Goal: Task Accomplishment & Management: Manage account settings

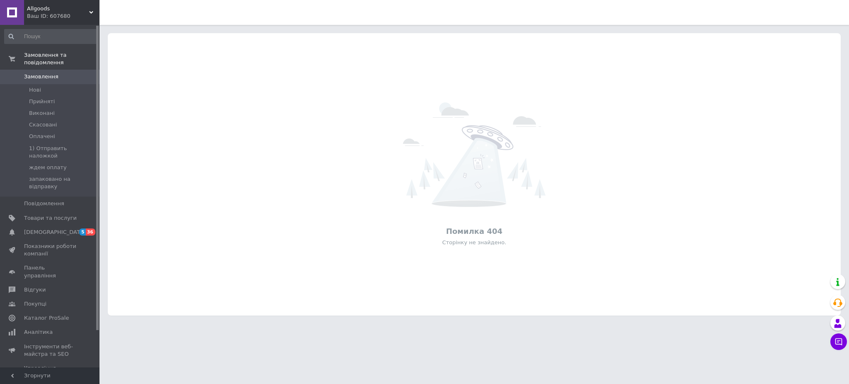
click at [34, 11] on span "Allgoods" at bounding box center [58, 8] width 62 height 7
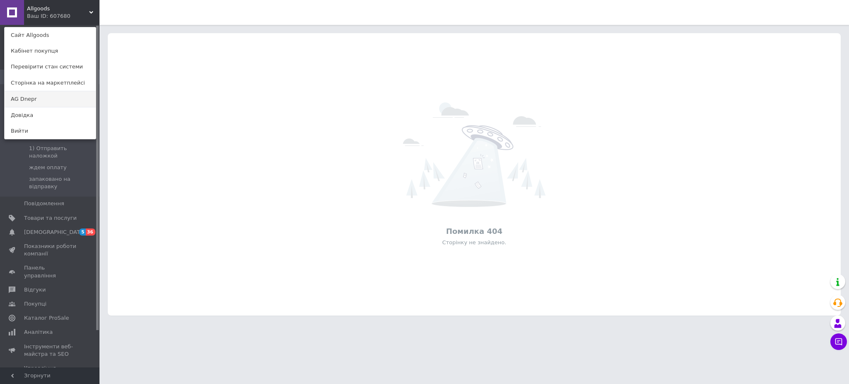
click at [27, 102] on link "AG Dnepr" at bounding box center [50, 99] width 91 height 16
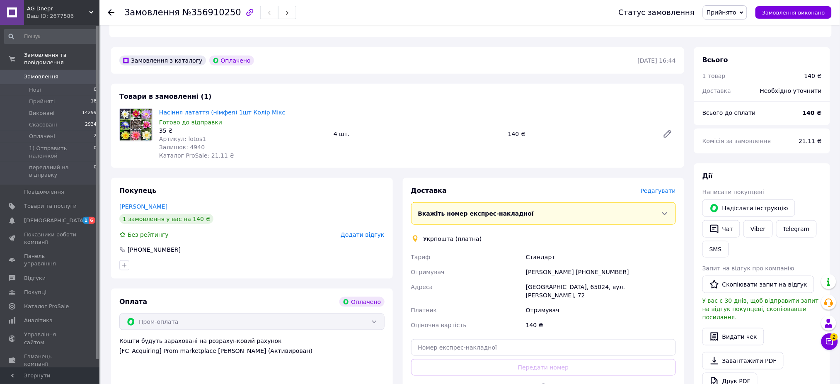
scroll to position [221, 0]
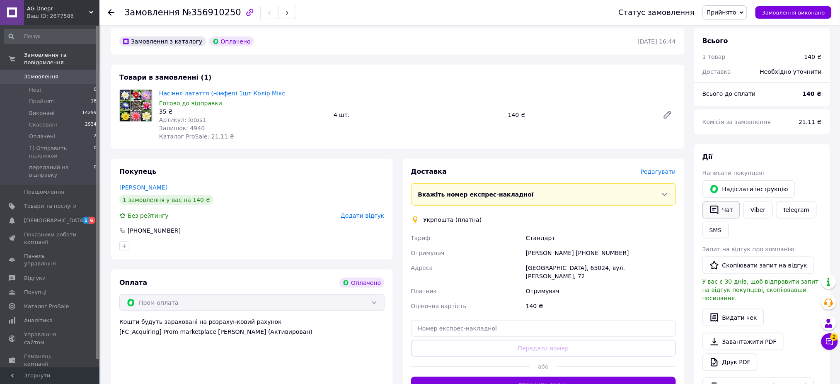
click at [731, 203] on button "Чат" at bounding box center [721, 209] width 38 height 17
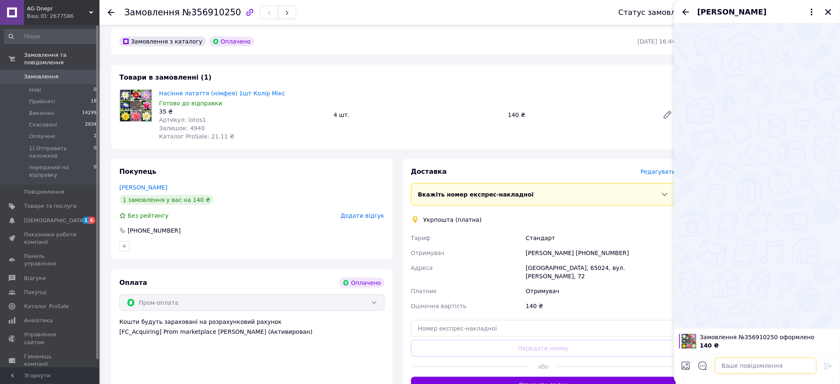
click at [740, 363] on textarea at bounding box center [766, 365] width 102 height 17
paste textarea "Вітаю. Відправка замовлення Укрпоштою у вівторок. По прибуттю надійде повідомле…"
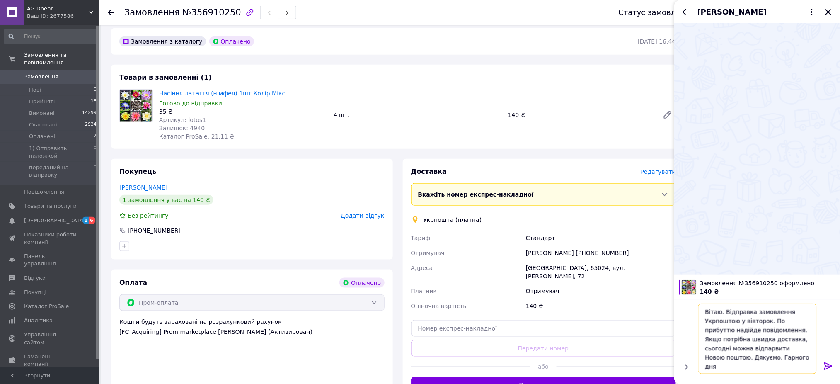
click at [751, 323] on textarea "Вітаю. Відправка замовлення Укрпоштою у вівторок. По прибуттю надійде повідомле…" at bounding box center [757, 338] width 118 height 70
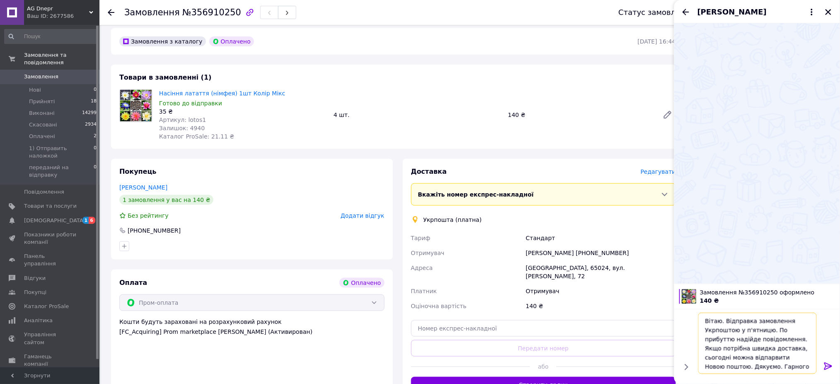
scroll to position [1, 0]
type textarea "Вітаю. Відправка замовлення Укрпоштою у п'ятницю. По прибуттю надійде повідомле…"
click at [830, 376] on div at bounding box center [828, 367] width 17 height 19
click at [826, 367] on icon at bounding box center [828, 365] width 8 height 7
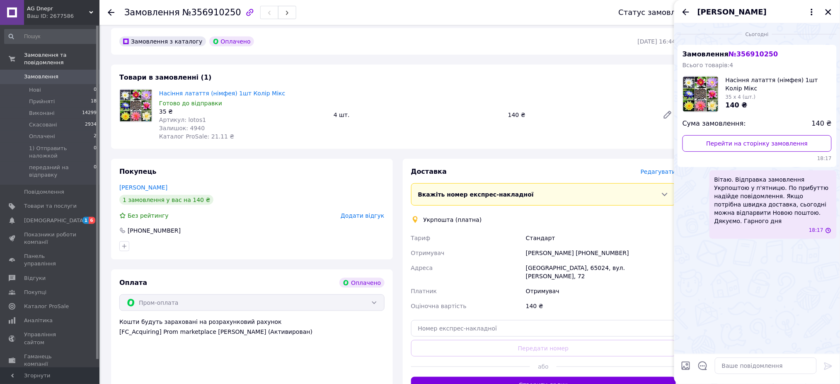
scroll to position [0, 0]
click at [829, 7] on button "Закрити" at bounding box center [828, 12] width 10 height 10
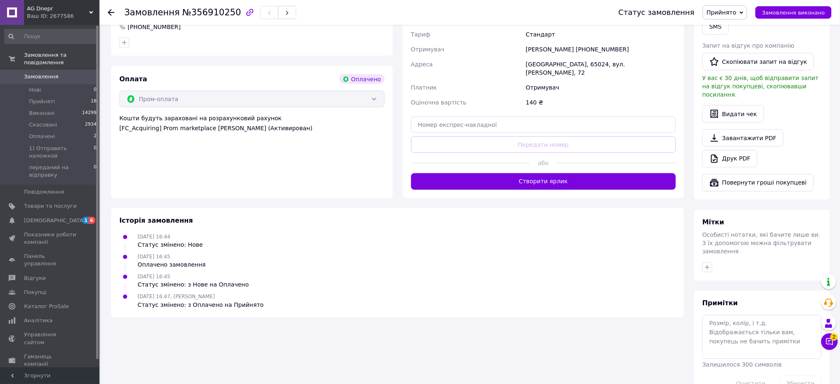
scroll to position [426, 0]
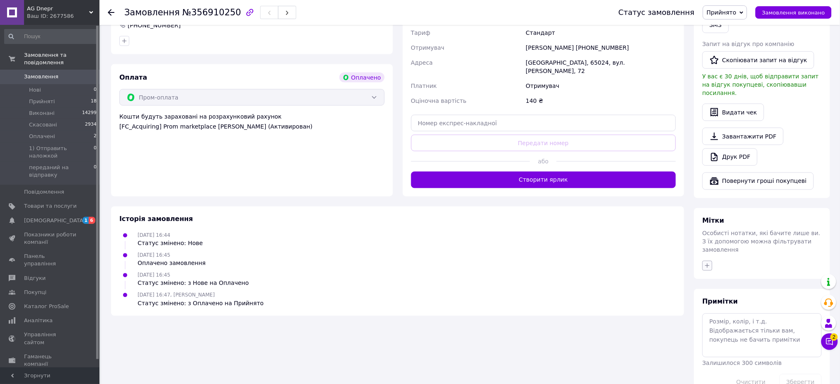
click at [712, 261] on button "button" at bounding box center [707, 266] width 10 height 10
click at [710, 302] on input "отпр" at bounding box center [709, 304] width 5 height 5
checkbox input "true"
click at [711, 314] on input "ст" at bounding box center [709, 316] width 5 height 5
checkbox input "true"
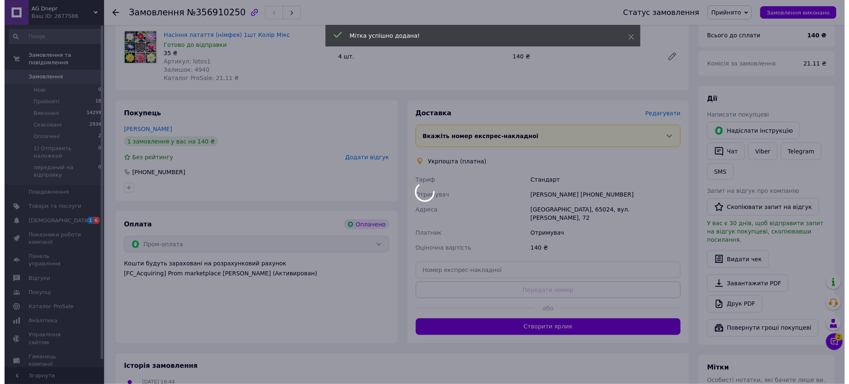
scroll to position [260, 0]
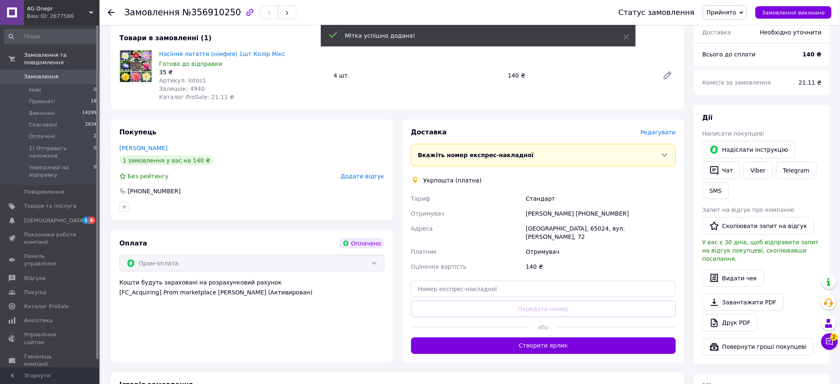
click at [665, 128] on div "Редагувати" at bounding box center [658, 132] width 35 height 8
click at [665, 129] on span "Редагувати" at bounding box center [658, 132] width 35 height 7
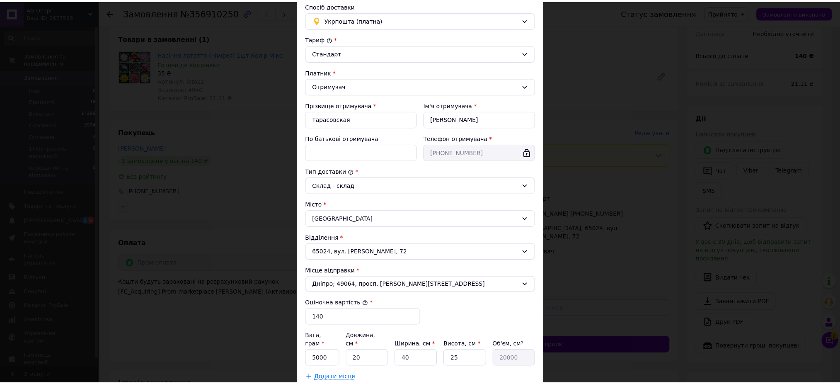
scroll to position [135, 0]
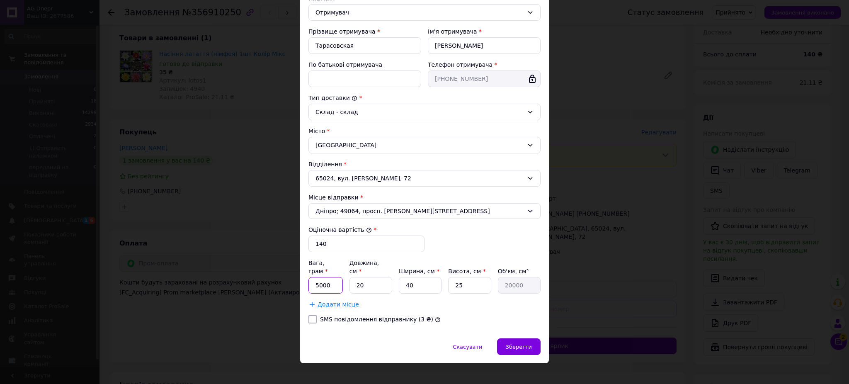
drag, startPoint x: 321, startPoint y: 276, endPoint x: 329, endPoint y: 277, distance: 7.9
click at [329, 277] on input "5000" at bounding box center [325, 285] width 34 height 17
type input "50"
click at [464, 279] on input "25" at bounding box center [469, 285] width 43 height 17
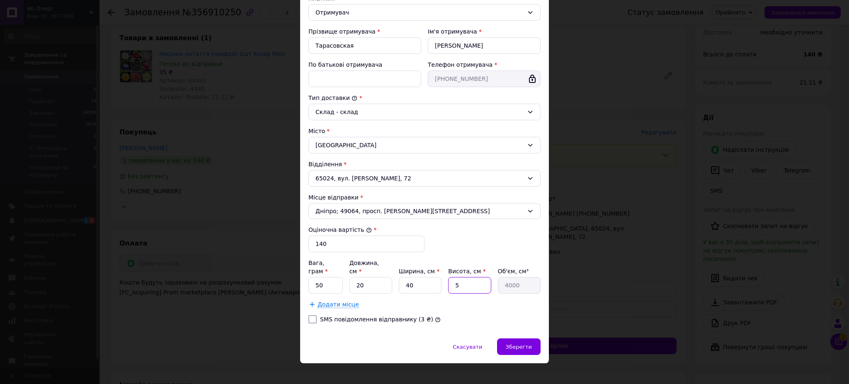
type input "5"
type input "4000"
type input "5"
click at [516, 338] on div "Зберегти" at bounding box center [519, 346] width 44 height 17
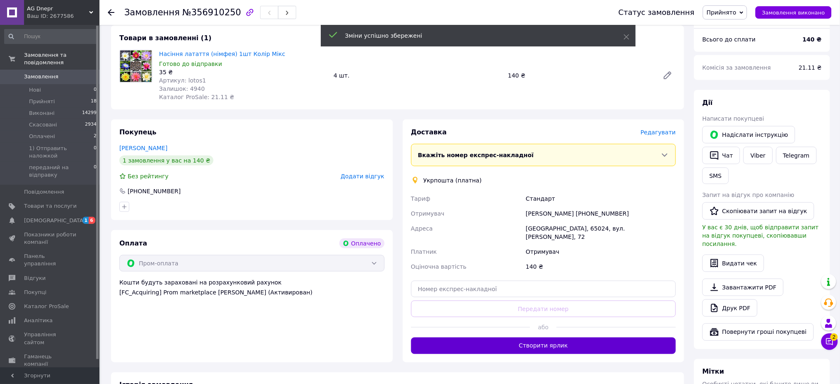
click at [471, 337] on button "Створити ярлик" at bounding box center [543, 345] width 265 height 17
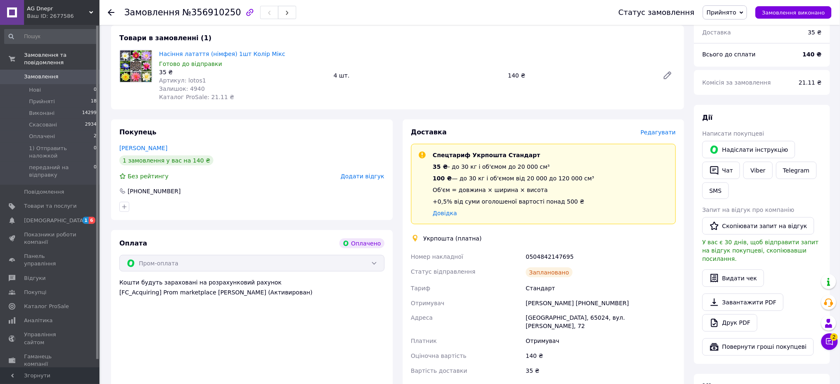
click at [532, 249] on div "0504842147695" at bounding box center [600, 256] width 153 height 15
copy div "0504842147695"
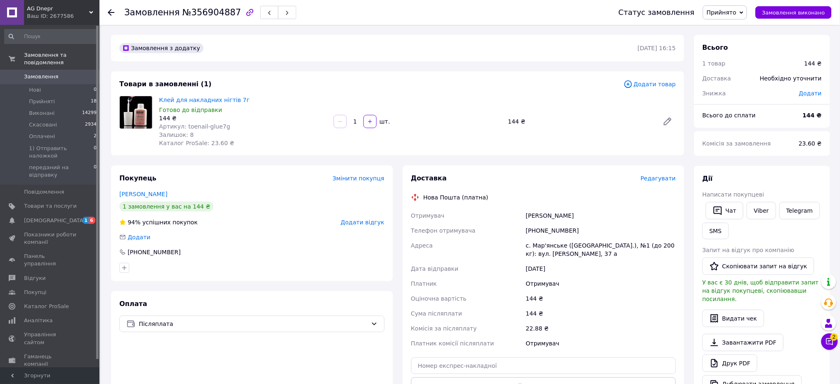
scroll to position [55, 0]
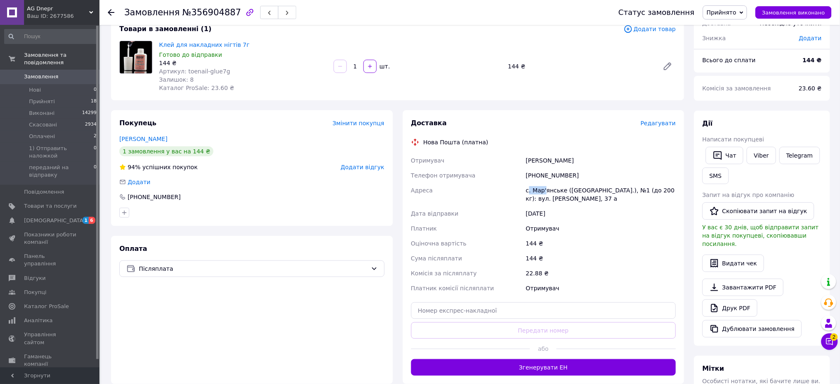
drag, startPoint x: 528, startPoint y: 191, endPoint x: 546, endPoint y: 192, distance: 17.5
click at [546, 192] on div "с. Мар'янське (Дніпропетровська обл.), №1 (до 200 кг): вул. Сергія Недрі, 37 а" at bounding box center [600, 194] width 153 height 23
click at [47, 73] on span "Замовлення" at bounding box center [41, 76] width 34 height 7
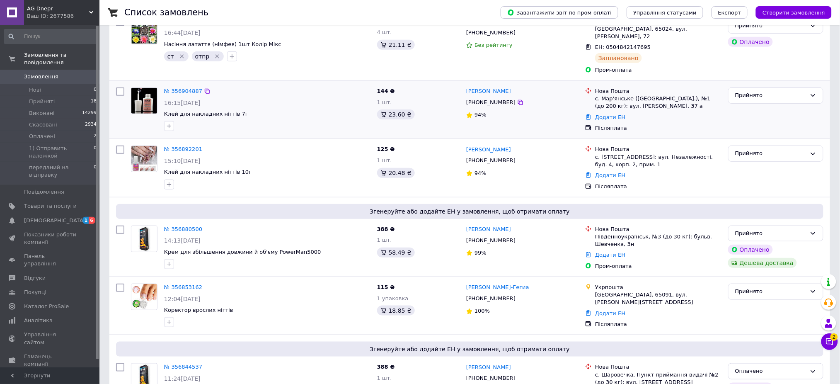
scroll to position [166, 0]
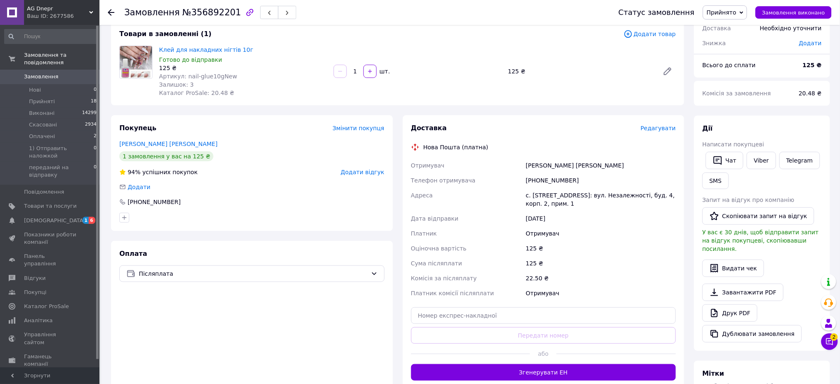
scroll to position [110, 0]
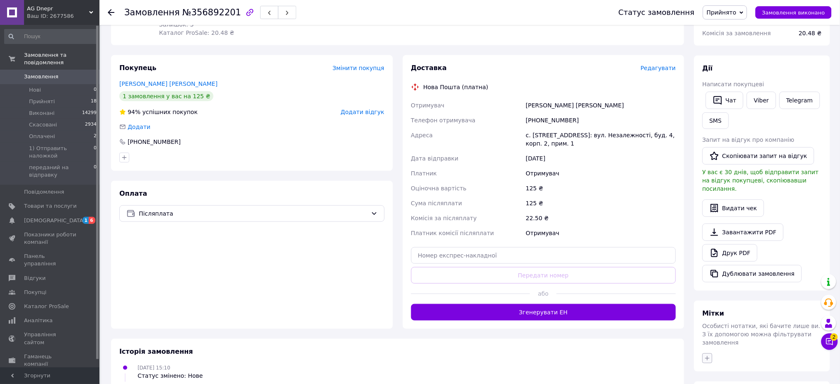
click at [709, 355] on icon "button" at bounding box center [707, 358] width 7 height 7
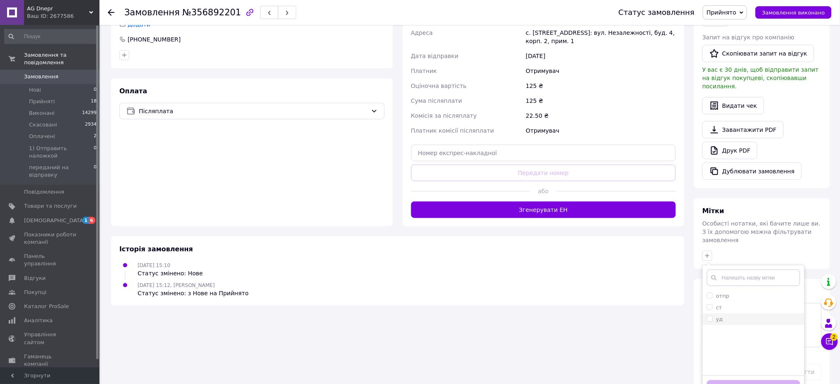
click at [707, 315] on label "уд" at bounding box center [715, 318] width 16 height 7
click at [707, 316] on input "уд" at bounding box center [709, 318] width 5 height 5
click at [713, 315] on label "уд" at bounding box center [715, 318] width 16 height 7
click at [712, 316] on input "уд" at bounding box center [709, 318] width 5 height 5
click at [710, 316] on input "уд" at bounding box center [709, 318] width 5 height 5
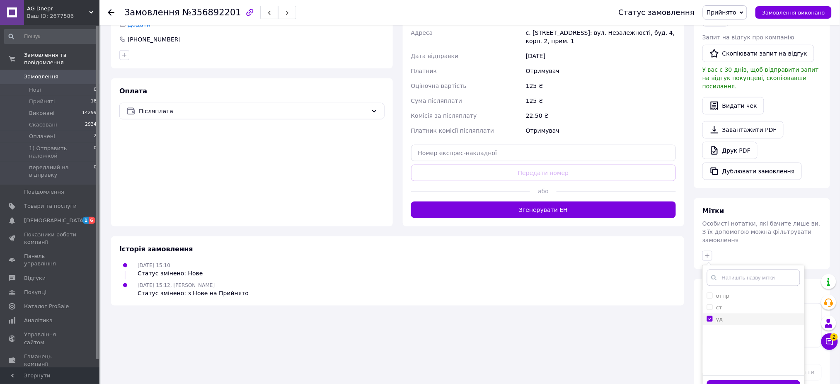
checkbox input "true"
click at [722, 380] on button "Додати мітку" at bounding box center [753, 388] width 93 height 16
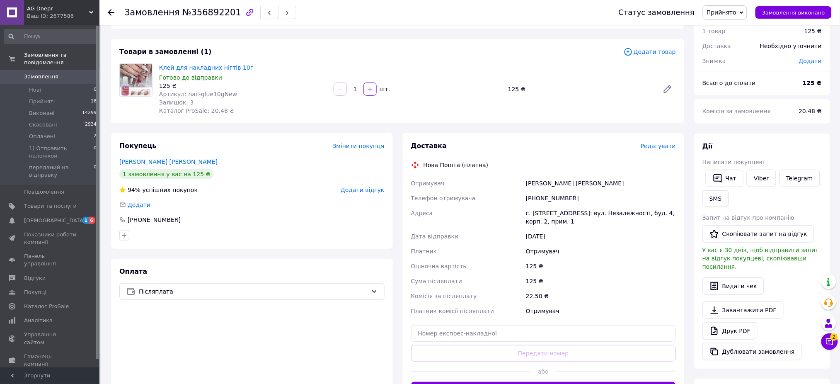
scroll to position [0, 0]
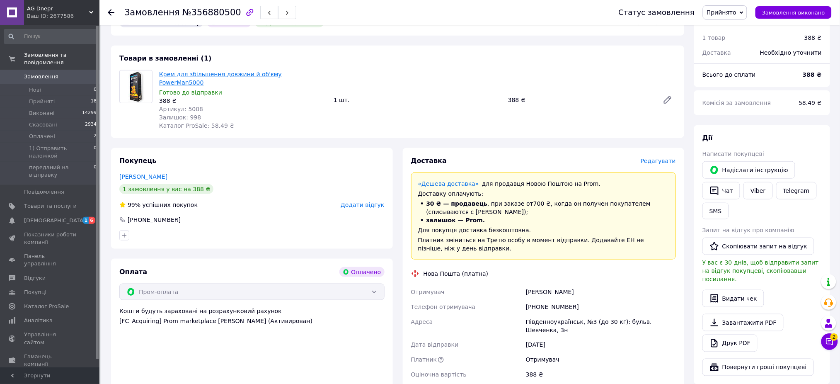
scroll to position [221, 0]
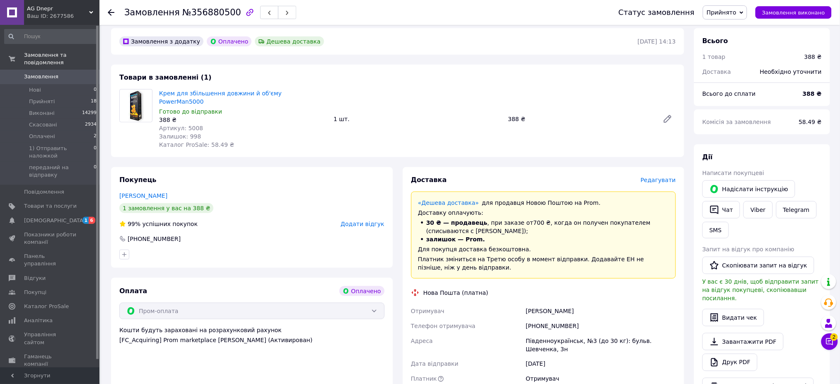
click at [190, 125] on span "Артикул: 5008" at bounding box center [181, 128] width 44 height 7
copy span "5008"
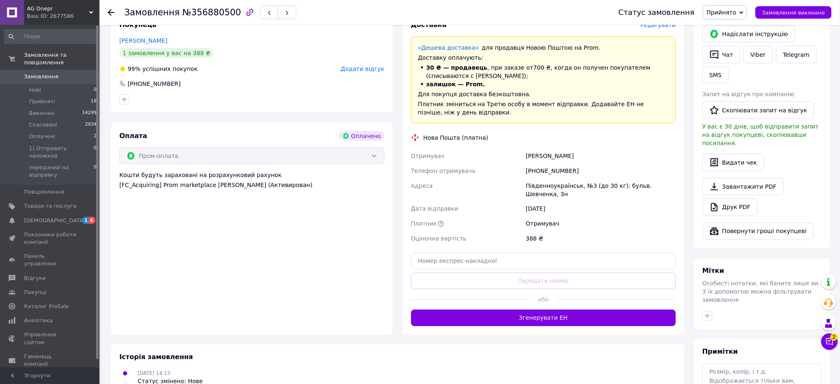
scroll to position [387, 0]
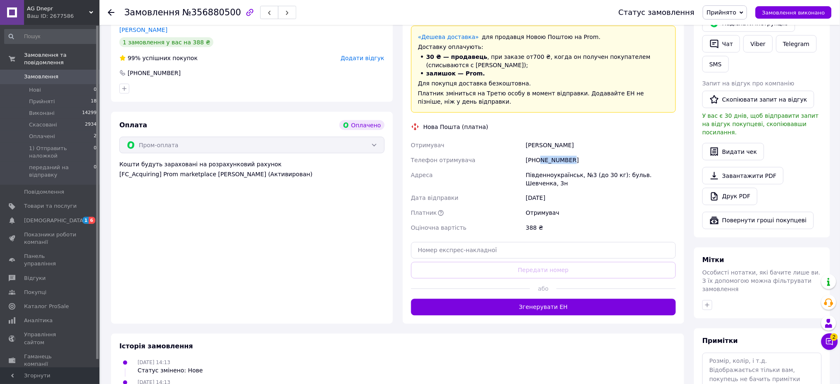
drag, startPoint x: 582, startPoint y: 140, endPoint x: 540, endPoint y: 143, distance: 42.0
click at [540, 152] on div "[PHONE_NUMBER]" at bounding box center [600, 159] width 153 height 15
copy div "963001432"
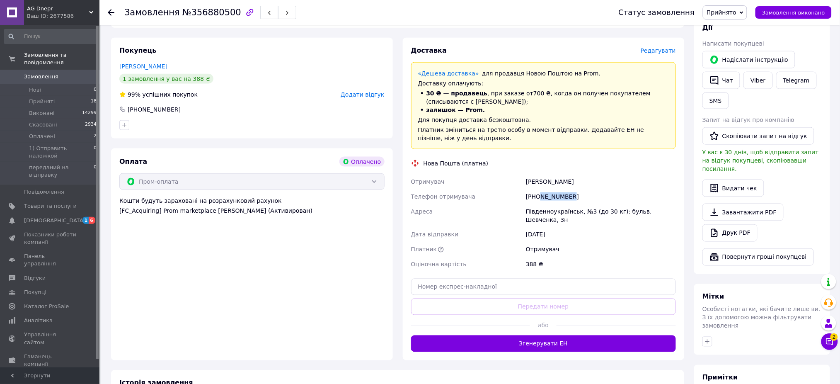
scroll to position [331, 0]
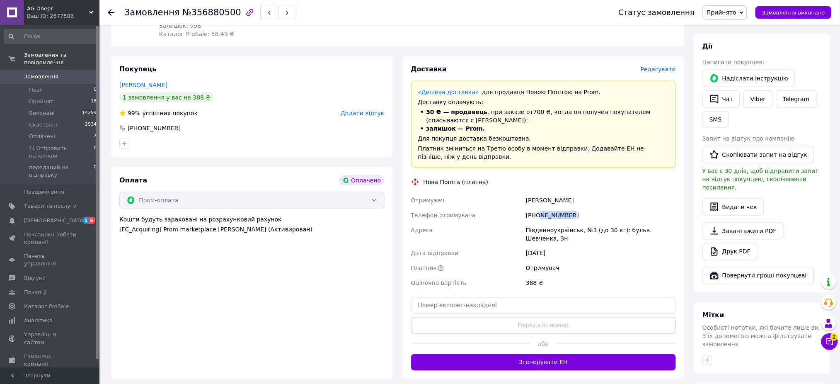
drag, startPoint x: 585, startPoint y: 183, endPoint x: 518, endPoint y: 177, distance: 67.0
click at [518, 193] on div "Отримувач Годований Андрей Телефон отримувача +380963001432 Адреса Південноукра…" at bounding box center [543, 242] width 268 height 98
copy div "Отримувач Годований Андрей"
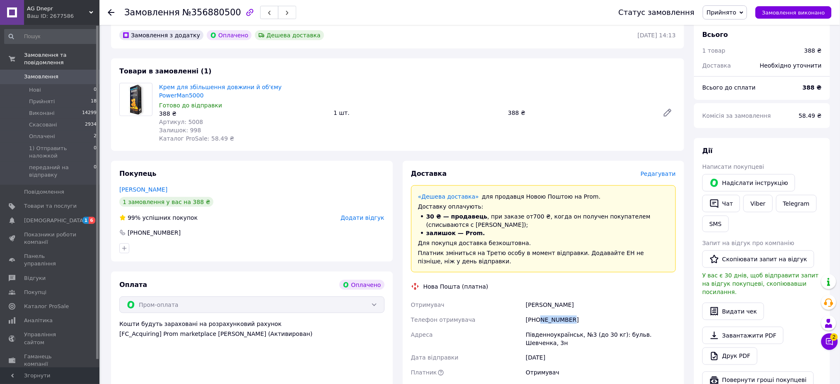
scroll to position [221, 0]
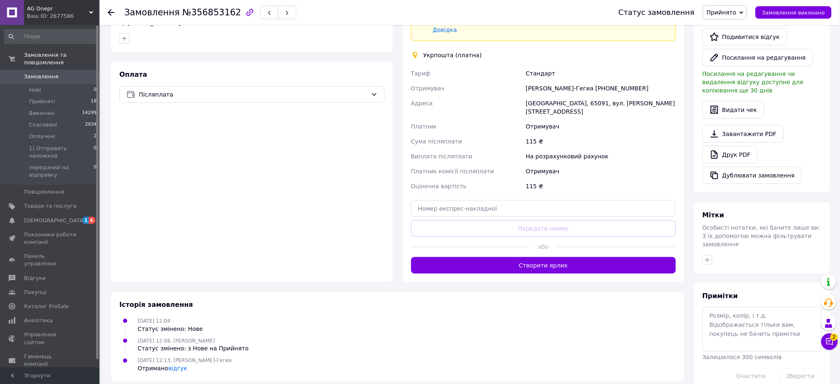
scroll to position [231, 0]
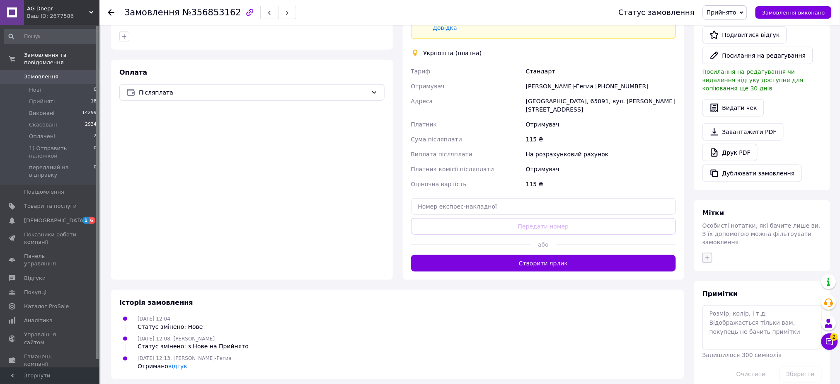
click at [704, 254] on icon "button" at bounding box center [707, 257] width 7 height 7
click at [706, 292] on li "отпр" at bounding box center [754, 298] width 102 height 12
checkbox input "true"
click at [706, 304] on li "ст" at bounding box center [754, 310] width 102 height 12
checkbox input "true"
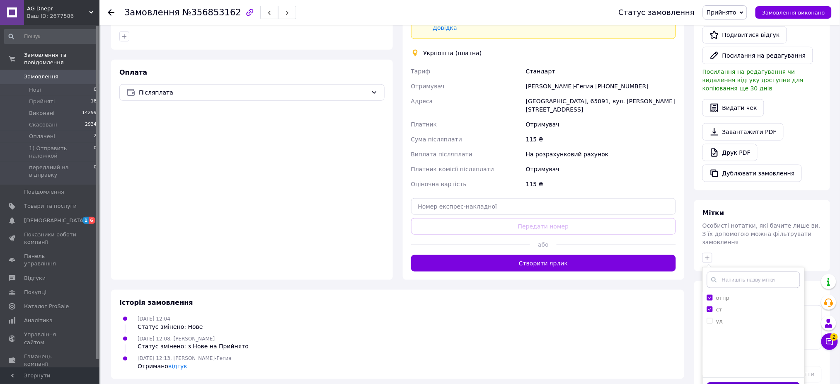
click at [723, 382] on button "Додати мітку" at bounding box center [753, 390] width 93 height 16
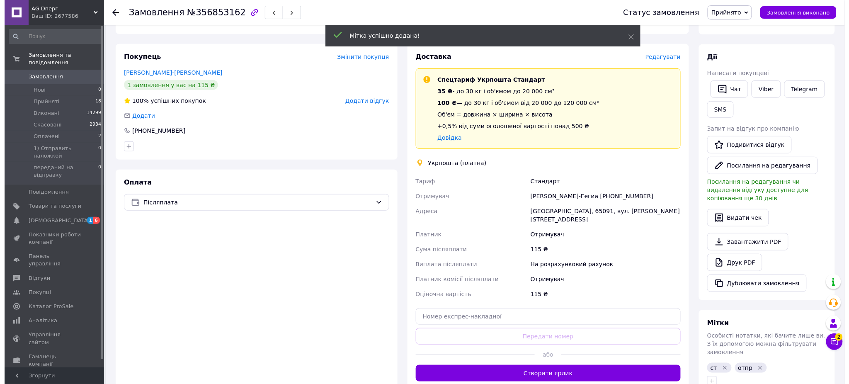
scroll to position [55, 0]
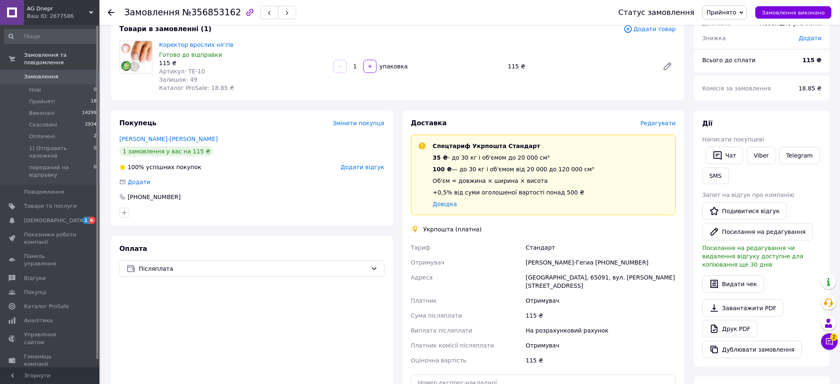
click at [659, 121] on span "Редагувати" at bounding box center [658, 123] width 35 height 7
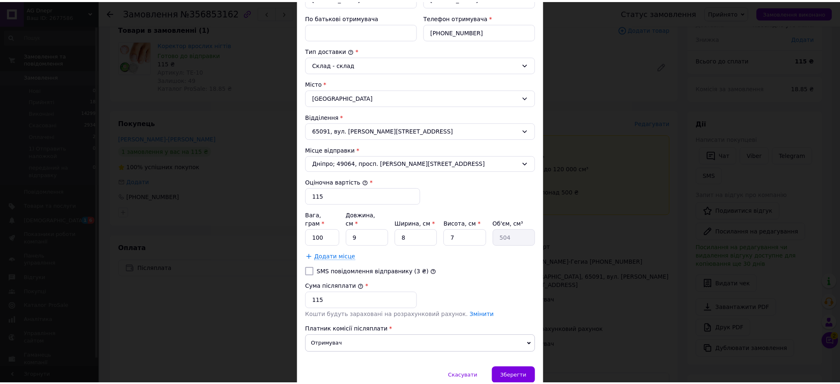
scroll to position [212, 0]
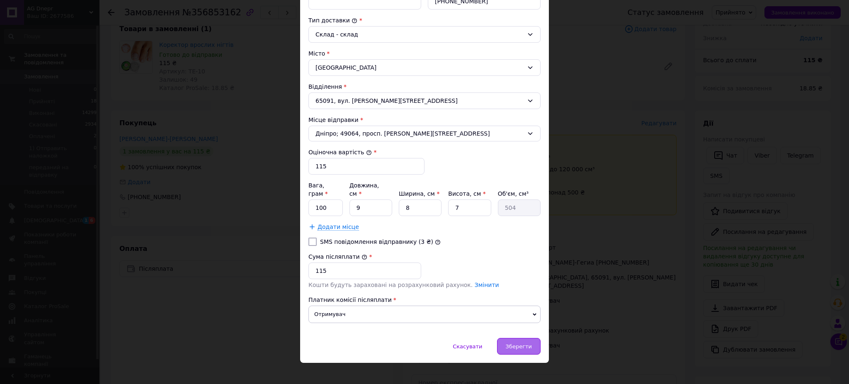
click at [528, 343] on div "Зберегти" at bounding box center [519, 346] width 44 height 17
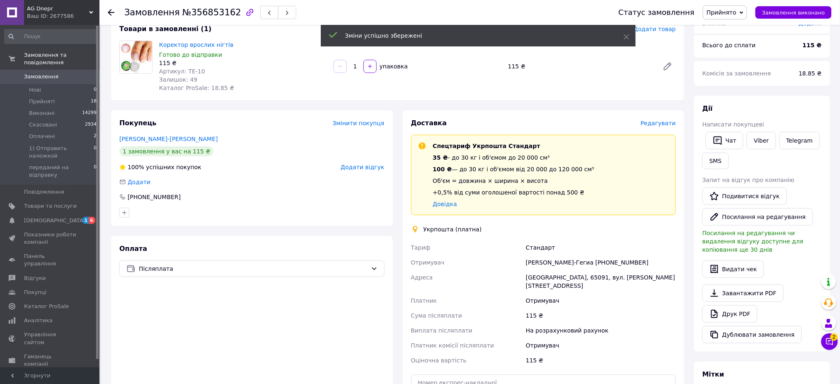
scroll to position [166, 0]
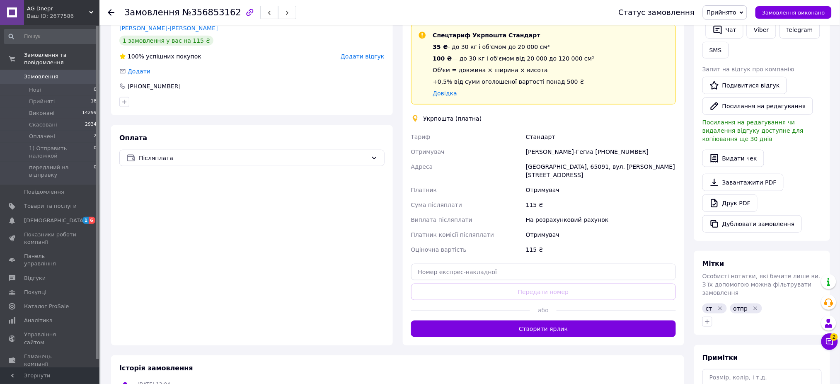
click at [515, 321] on button "Створити ярлик" at bounding box center [543, 328] width 265 height 17
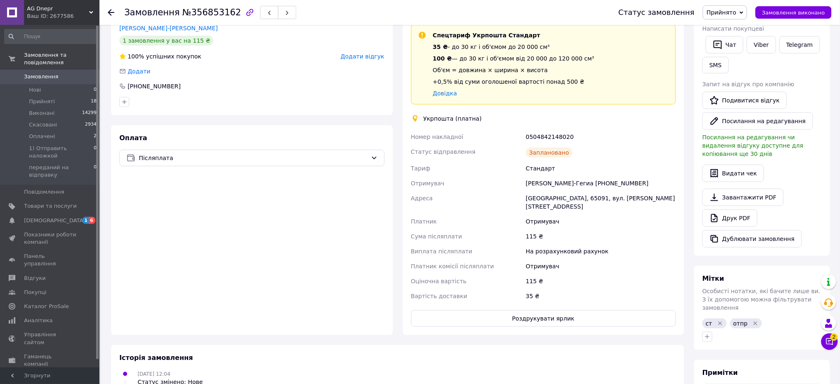
click at [536, 132] on div "0504842148020" at bounding box center [600, 136] width 153 height 15
copy div "0504842148020"
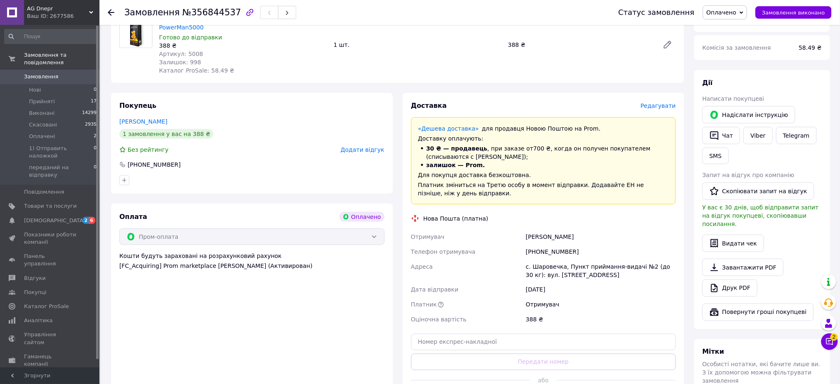
scroll to position [276, 0]
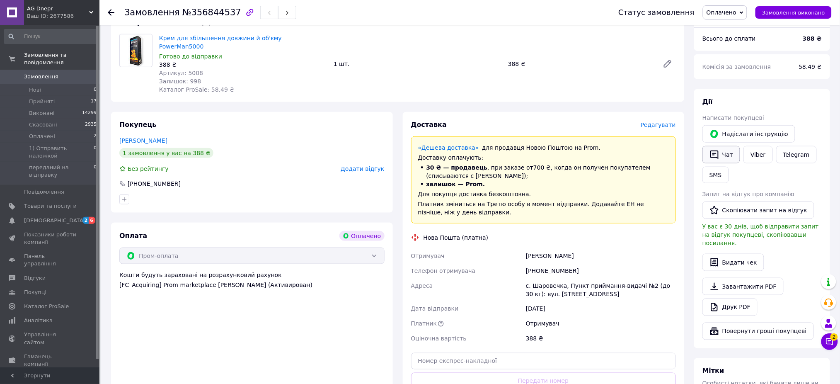
click at [732, 147] on button "Чат" at bounding box center [721, 154] width 38 height 17
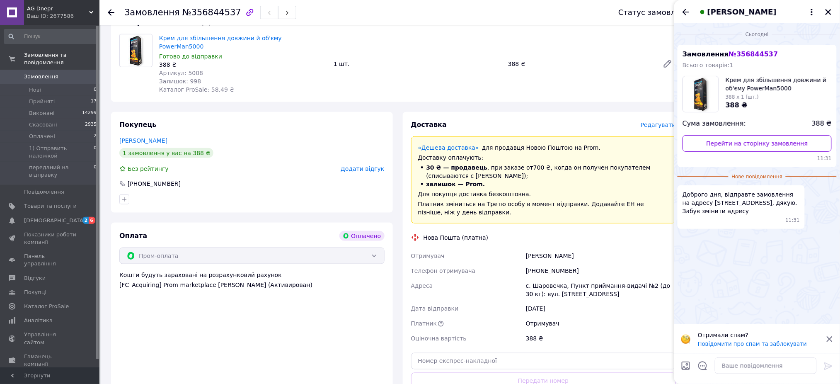
click at [724, 201] on span "Доброго дня, відправте замовлення на адресу [STREET_ADDRESS], дякую. Забув змін…" at bounding box center [740, 202] width 117 height 25
copy span "Хмельницький"
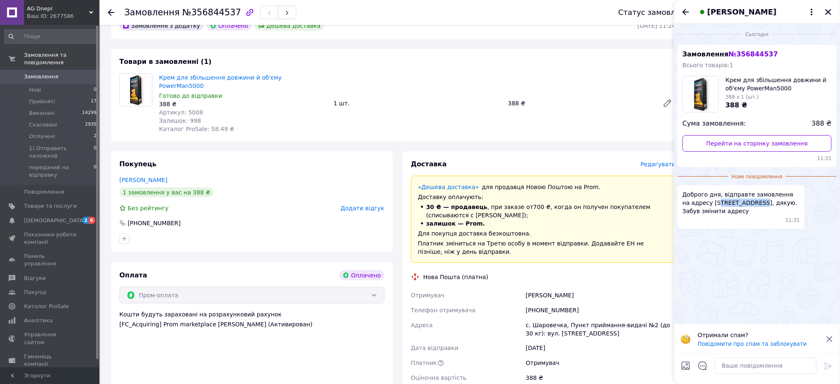
scroll to position [221, 0]
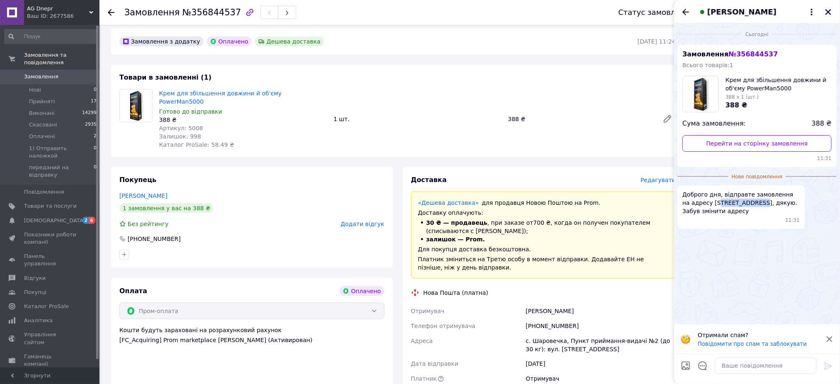
click at [829, 12] on icon "Закрити" at bounding box center [828, 12] width 6 height 6
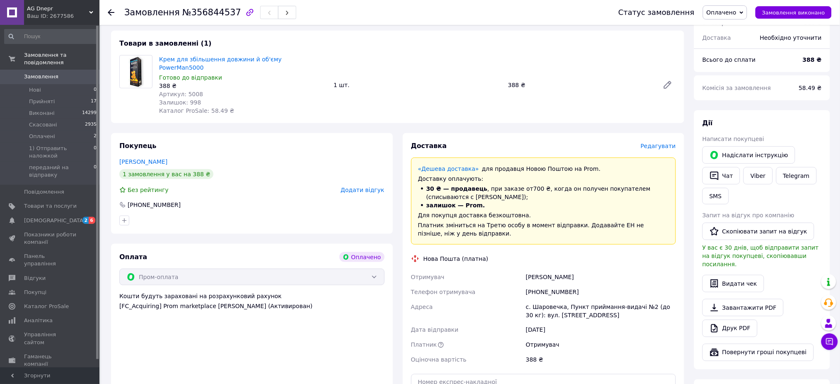
scroll to position [331, 0]
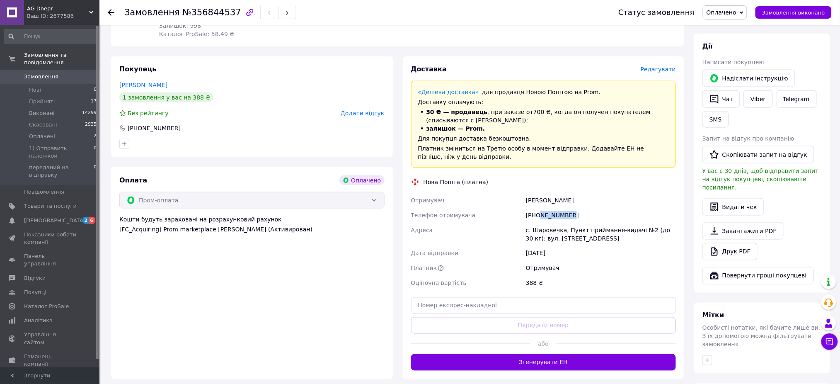
drag, startPoint x: 561, startPoint y: 198, endPoint x: 540, endPoint y: 200, distance: 20.4
click at [540, 208] on div "+380971826204" at bounding box center [600, 215] width 153 height 15
copy div "971826204"
drag, startPoint x: 584, startPoint y: 187, endPoint x: 507, endPoint y: 162, distance: 80.7
click at [509, 193] on div "Отримувач Шаманський Руслан Телефон отримувача +380971826204 Адреса с. Шаровечк…" at bounding box center [543, 242] width 268 height 98
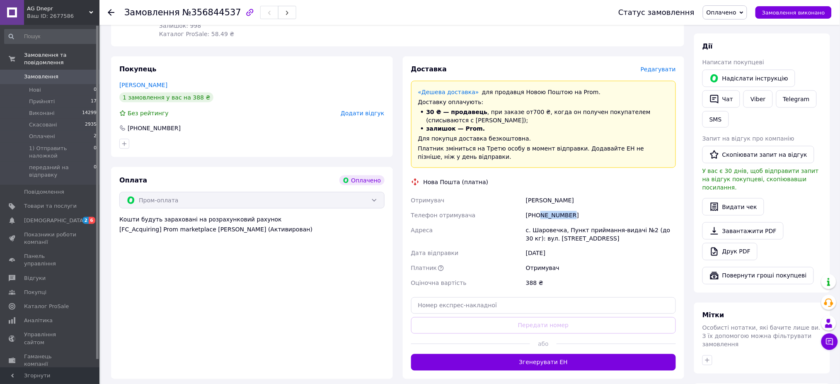
copy div "Отримувач Шаманський Руслан"
click at [736, 99] on button "Чат" at bounding box center [721, 98] width 38 height 17
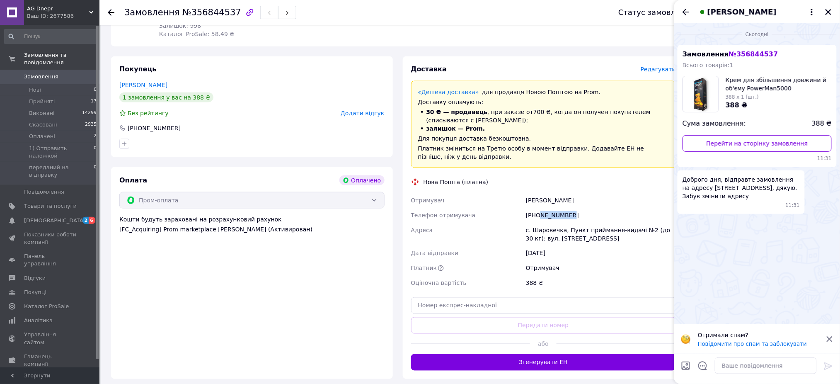
click at [726, 94] on div "Крем для збільшення довжини й об'єму PowerMan5000 388 x 1 (шт.) 388 ₴" at bounding box center [756, 94] width 149 height 36
click at [87, 18] on div "Ваш ID: 2677586" at bounding box center [63, 15] width 73 height 7
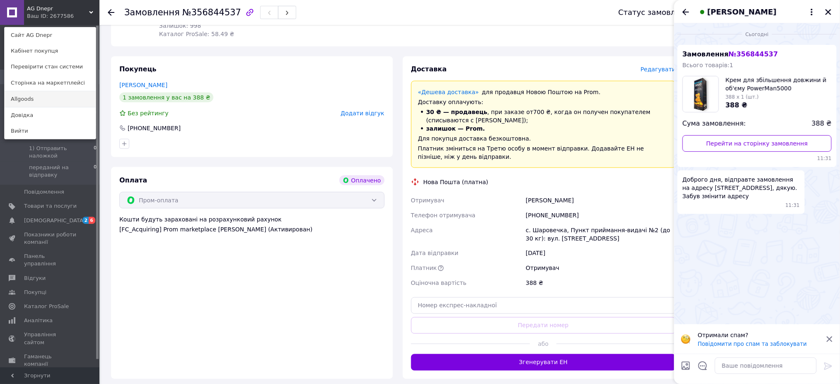
click at [31, 99] on link "Allgoods" at bounding box center [50, 99] width 91 height 16
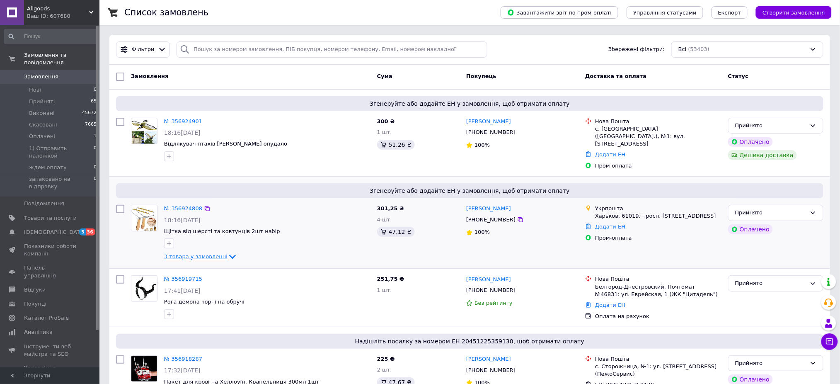
click at [227, 251] on icon at bounding box center [232, 256] width 10 height 10
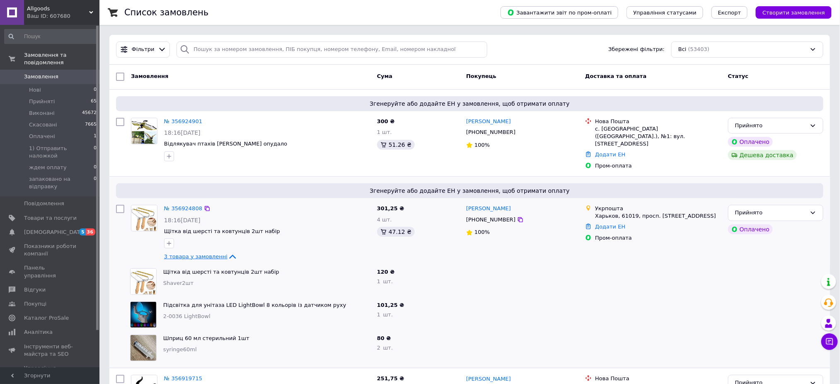
scroll to position [55, 0]
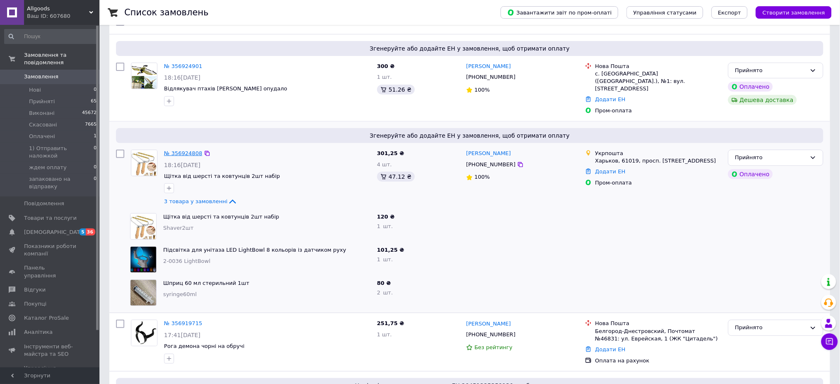
click at [180, 150] on link "№ 356924808" at bounding box center [183, 153] width 38 height 6
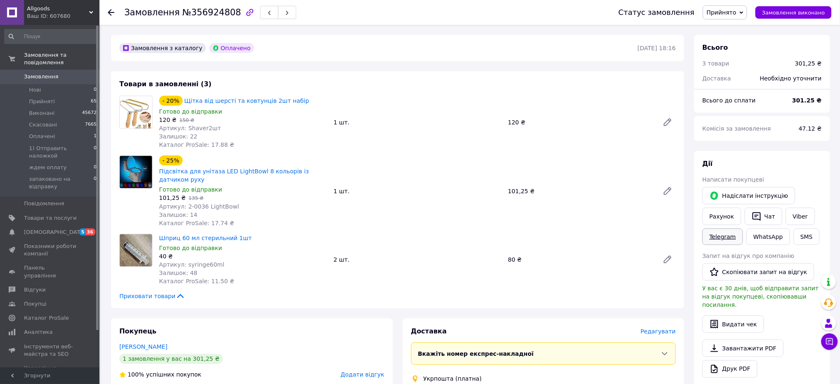
scroll to position [221, 0]
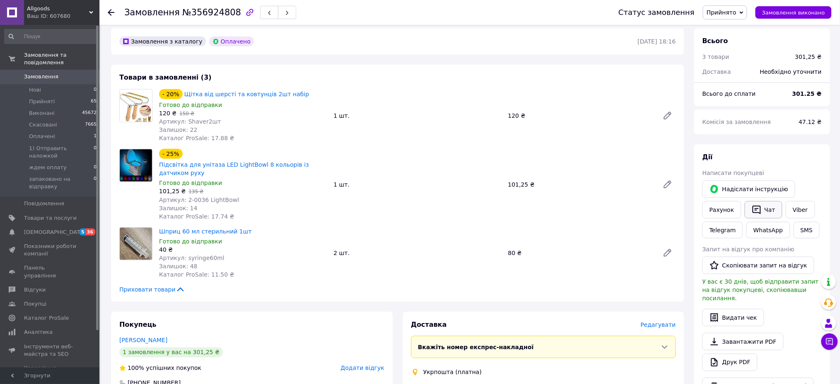
click at [752, 205] on icon "button" at bounding box center [757, 210] width 10 height 10
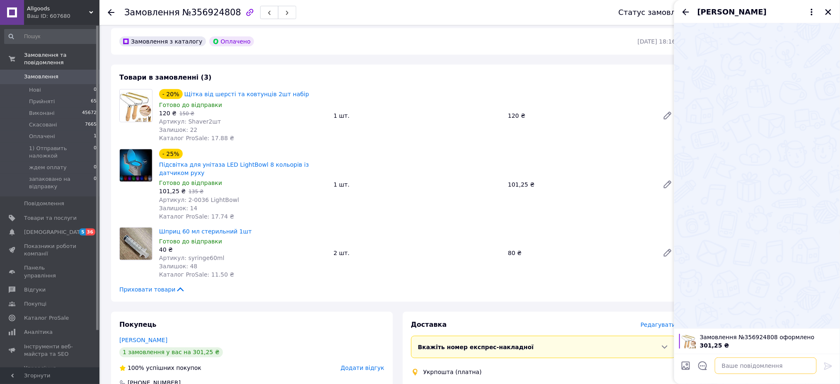
click at [744, 362] on textarea at bounding box center [766, 365] width 102 height 17
paste textarea "Вітаю. Відправка замовлення Укрпоштою у вівторок. По прибуттю надійде повідомле…"
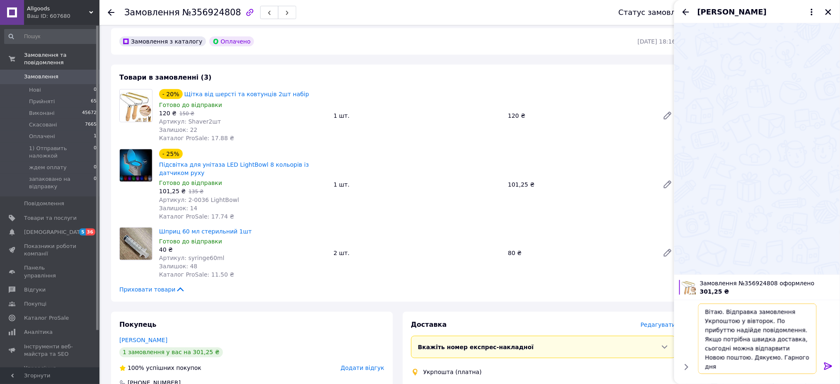
click at [749, 322] on textarea "Вітаю. Відправка замовлення Укрпоштою у вівторок. По прибуттю надійде повідомле…" at bounding box center [757, 338] width 118 height 70
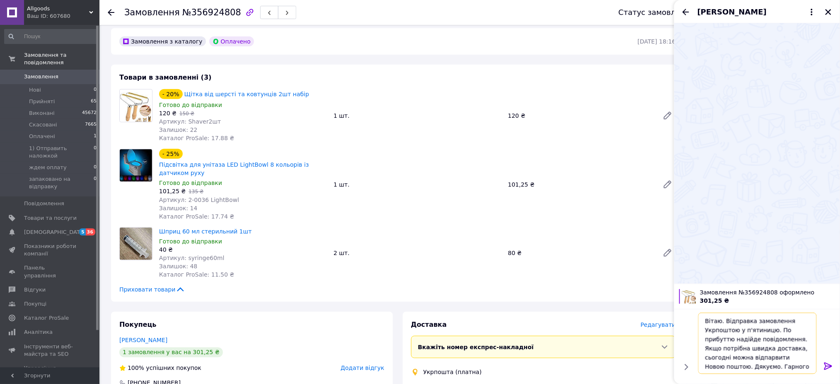
click at [754, 332] on textarea "Вітаю. Відправка замовлення Укрпоштою у п'ятиницю. По прибуттю надійде повідомл…" at bounding box center [757, 342] width 118 height 61
type textarea "Вітаю. Відправка замовлення Укрпоштою у п'ятницю. По прибуттю надійде повідомле…"
click at [824, 365] on icon at bounding box center [828, 366] width 10 height 10
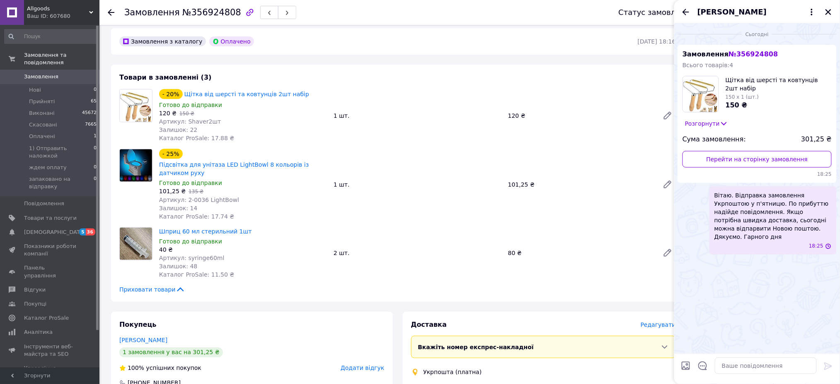
scroll to position [0, 0]
click at [826, 8] on icon "Закрити" at bounding box center [827, 11] width 7 height 7
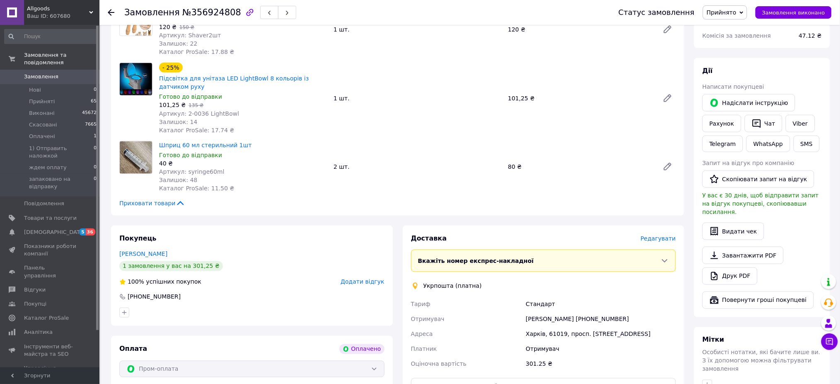
scroll to position [442, 0]
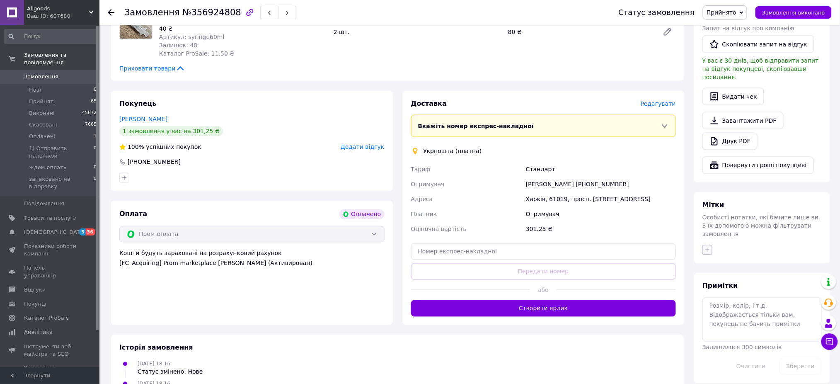
click at [707, 245] on button "button" at bounding box center [707, 250] width 10 height 10
click at [708, 286] on label "отпр" at bounding box center [718, 289] width 22 height 7
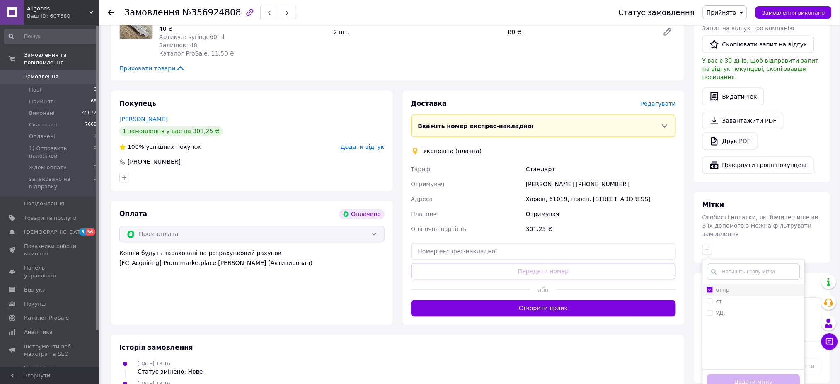
click at [708, 287] on input "отпр" at bounding box center [709, 289] width 5 height 5
click at [708, 284] on li "отпр" at bounding box center [754, 290] width 102 height 12
checkbox input "true"
drag, startPoint x: 708, startPoint y: 277, endPoint x: 708, endPoint y: 272, distance: 4.6
click at [708, 298] on input "ст" at bounding box center [709, 300] width 5 height 5
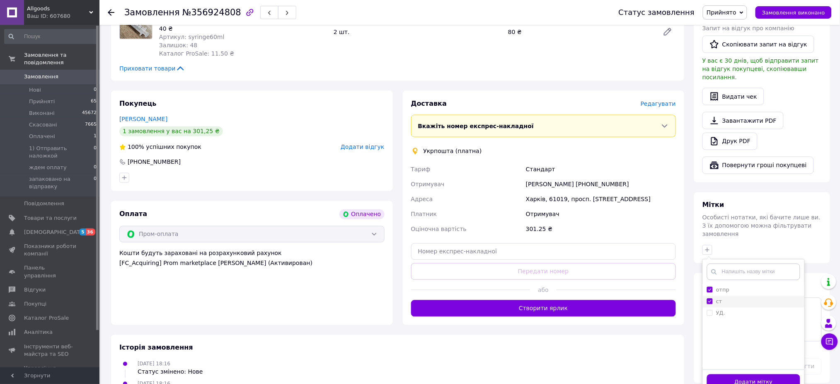
checkbox input "true"
click at [728, 374] on button "Додати мітку" at bounding box center [753, 382] width 93 height 16
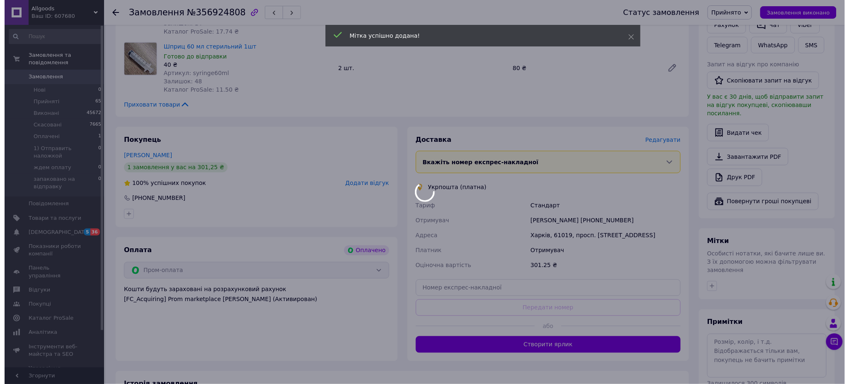
scroll to position [387, 0]
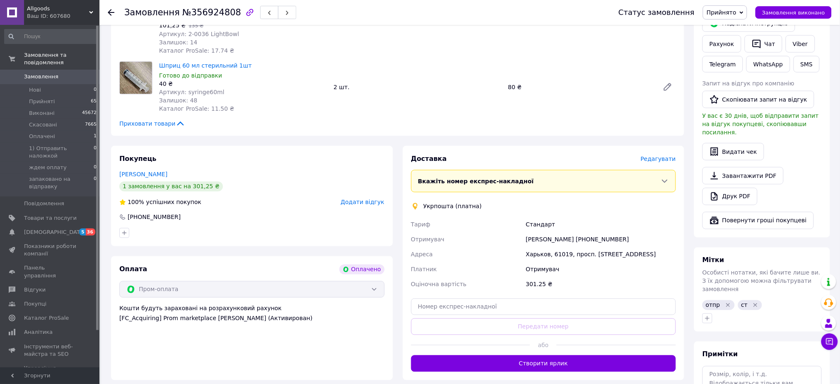
click at [663, 155] on span "Редагувати" at bounding box center [658, 158] width 35 height 7
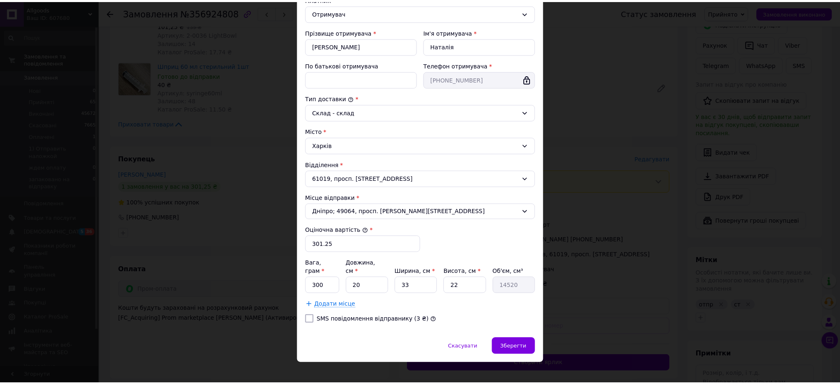
scroll to position [135, 0]
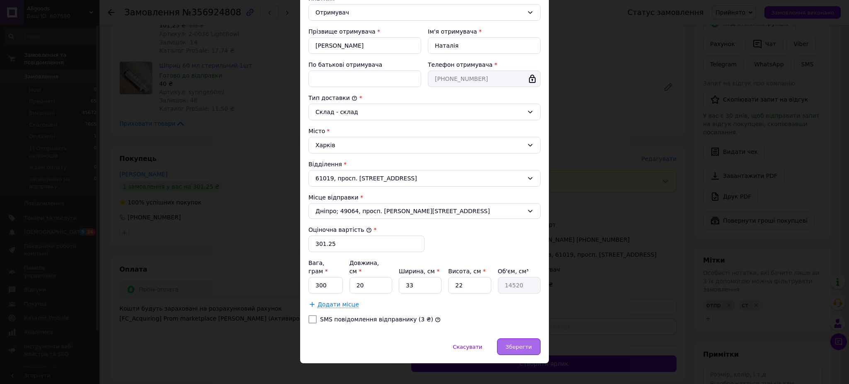
click at [519, 343] on span "Зберегти" at bounding box center [518, 346] width 26 height 6
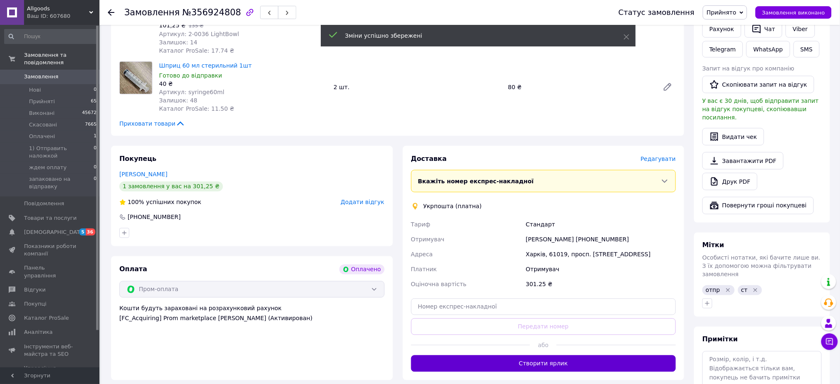
click at [522, 355] on button "Створити ярлик" at bounding box center [543, 363] width 265 height 17
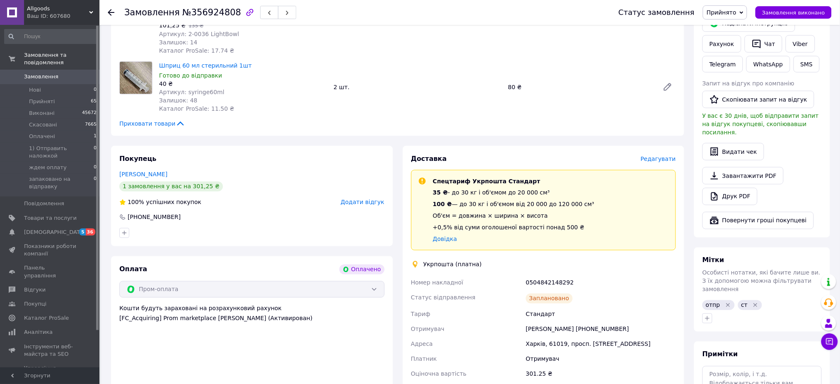
click at [546, 277] on div "0504842148292" at bounding box center [600, 282] width 153 height 15
click at [546, 276] on div "0504842148292" at bounding box center [600, 282] width 153 height 15
click at [547, 276] on div "0504842148292" at bounding box center [600, 282] width 153 height 15
click at [544, 276] on div "0504842148292" at bounding box center [600, 282] width 153 height 15
